Goal: Navigation & Orientation: Understand site structure

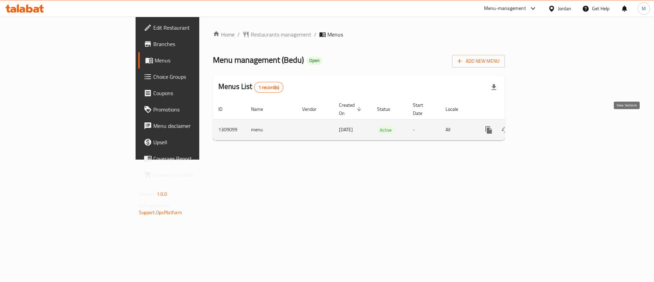
click at [546, 122] on link "enhanced table" at bounding box center [538, 130] width 16 height 16
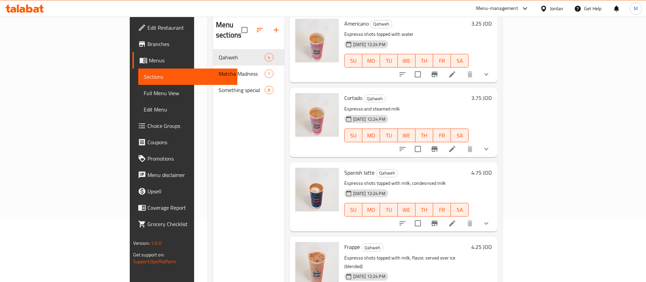
scroll to position [52, 0]
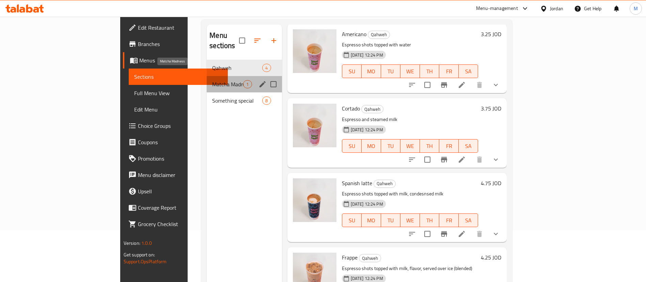
click at [212, 80] on span "Matcha Madness" at bounding box center [227, 84] width 31 height 8
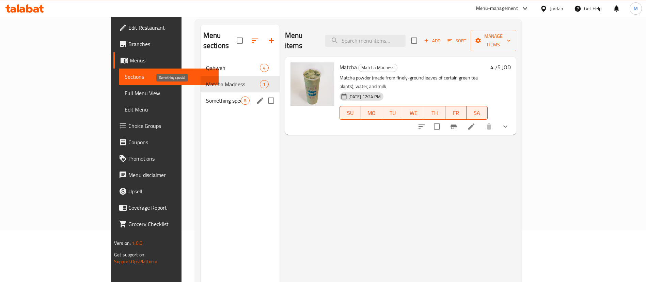
click at [206, 96] on span "Something special" at bounding box center [223, 100] width 35 height 8
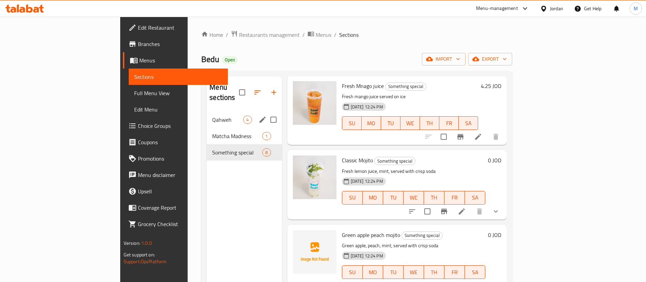
click at [212, 115] on span "Qahweh" at bounding box center [227, 119] width 31 height 8
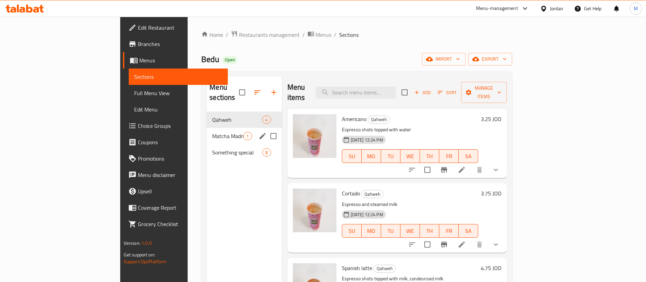
click at [212, 132] on span "Matcha Madness" at bounding box center [227, 136] width 31 height 8
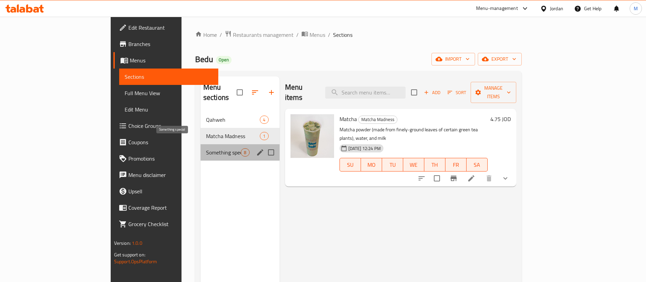
click at [206, 148] on span "Something special" at bounding box center [223, 152] width 35 height 8
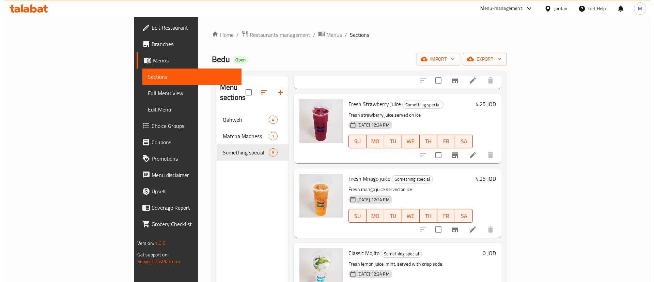
scroll to position [255, 0]
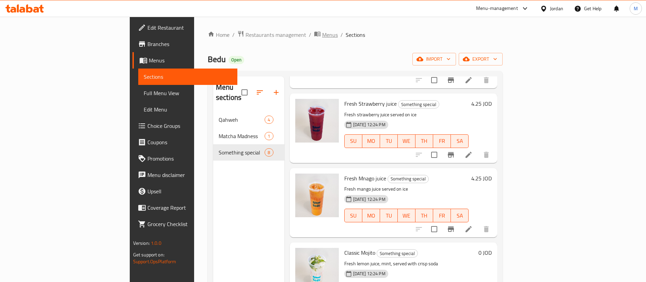
click at [322, 34] on span "Menus" at bounding box center [330, 35] width 16 height 8
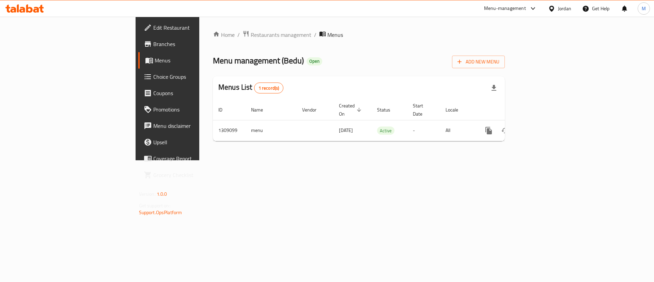
click at [494, 8] on div "Menu-management" at bounding box center [505, 8] width 42 height 8
click at [491, 46] on div "Agent Campaigns Center" at bounding box center [466, 45] width 51 height 7
